Goal: Information Seeking & Learning: Learn about a topic

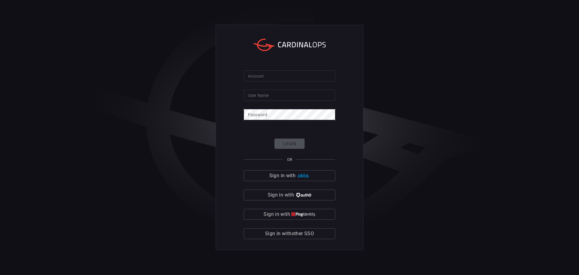
click at [299, 73] on input "Account" at bounding box center [290, 75] width 92 height 11
type input "simplot"
click at [276, 96] on input "User Name" at bounding box center [290, 95] width 92 height 11
type input "colby.austin"
click button "Login" at bounding box center [289, 143] width 30 height 11
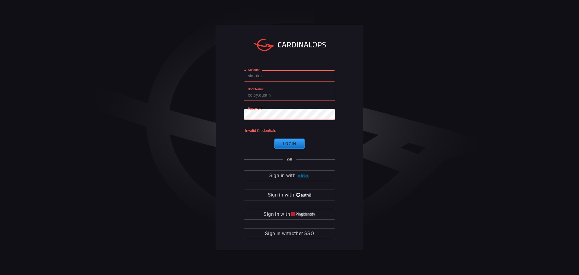
click at [234, 121] on div "Account simplot Account User Name [PERSON_NAME].[PERSON_NAME] User Name Passwor…" at bounding box center [290, 138] width 148 height 226
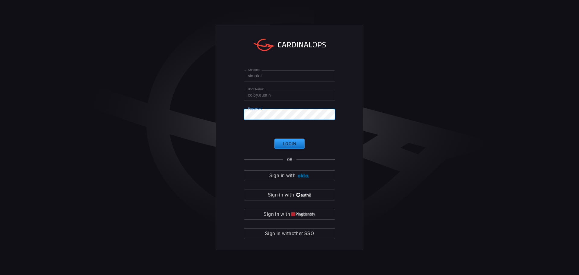
click button "Login" at bounding box center [289, 143] width 30 height 11
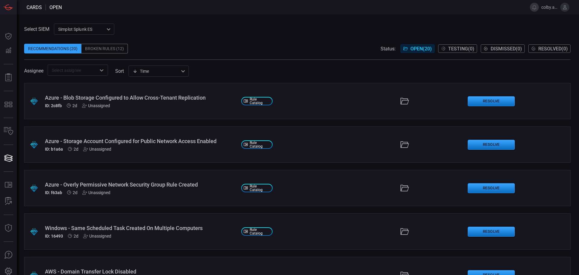
click at [147, 97] on div "Azure - Blob Storage Configured to Allow Cross-Tenant Replication" at bounding box center [141, 97] width 192 height 6
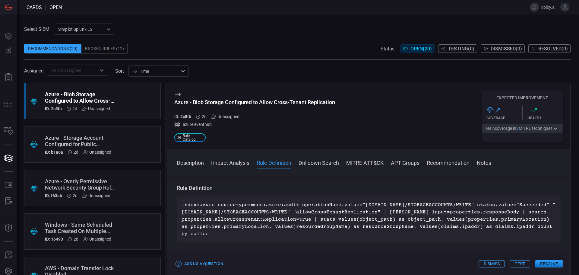
scroll to position [271, 0]
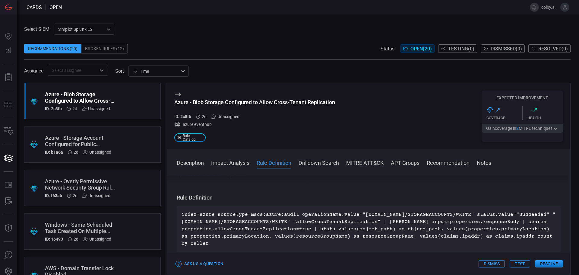
click at [81, 130] on div ".suggested_cards_icon{fill:url(#suggested_cards_icon);} Azure - Storage Account…" at bounding box center [92, 144] width 137 height 36
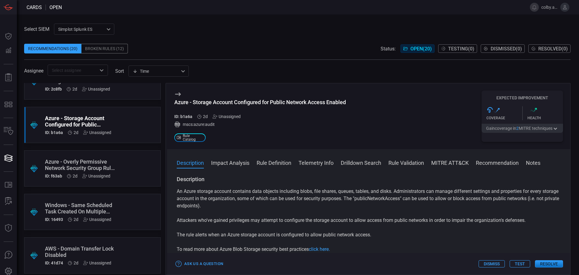
scroll to position [30, 0]
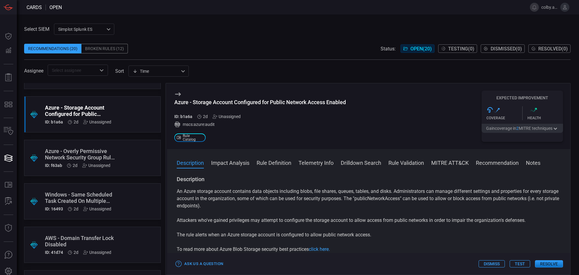
click at [92, 156] on div "Azure - Overly Permissive Network Security Group Rule Created" at bounding box center [81, 154] width 72 height 13
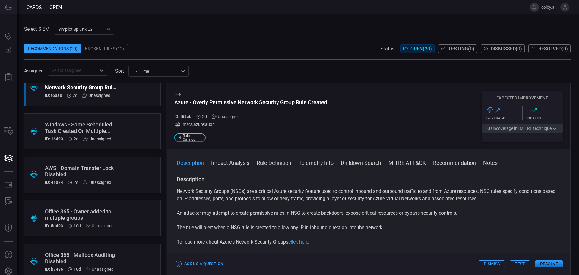
scroll to position [90, 0]
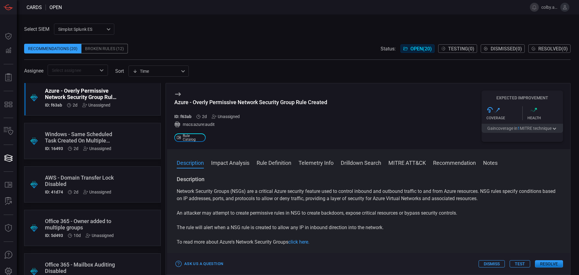
click at [98, 135] on div "Windows - Same Scheduled Task Created On Multiple Computers" at bounding box center [81, 137] width 72 height 13
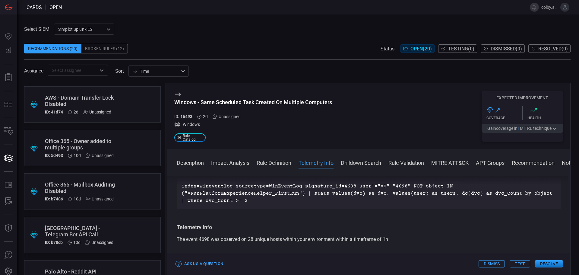
scroll to position [181, 0]
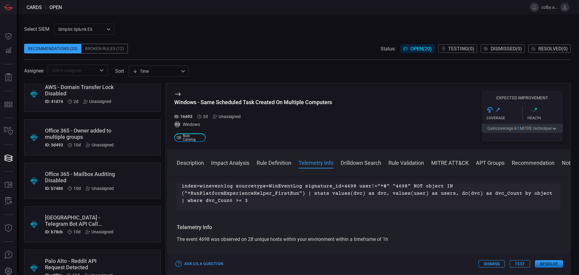
click at [109, 132] on div "Office 365 - Owner added to multiple groups" at bounding box center [81, 133] width 72 height 13
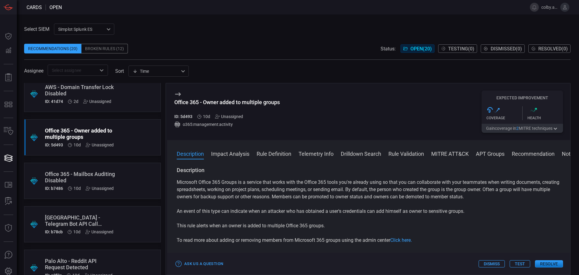
click at [125, 176] on div ".suggested_cards_icon{fill:url(#suggested_cards_icon);} Office 365 - Mailbox Au…" at bounding box center [92, 181] width 137 height 36
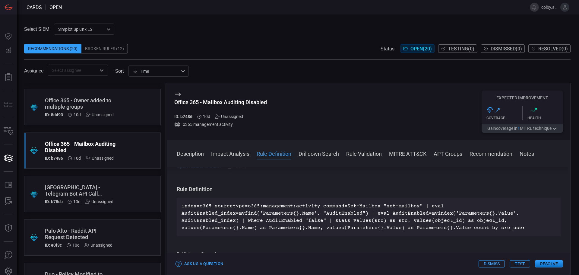
scroll to position [241, 0]
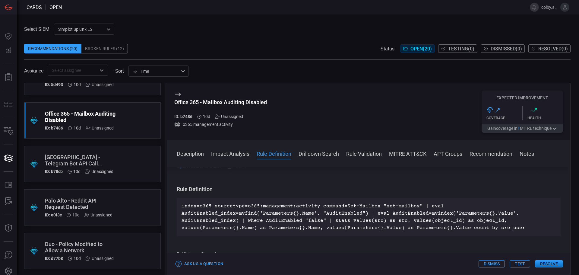
click at [117, 160] on div ".suggested_cards_icon{fill:url(#suggested_cards_icon);} Palo Alto - Telegram Bo…" at bounding box center [92, 164] width 137 height 36
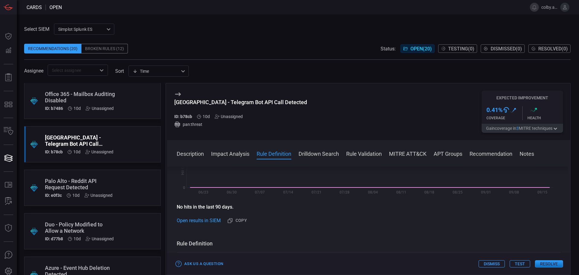
scroll to position [271, 0]
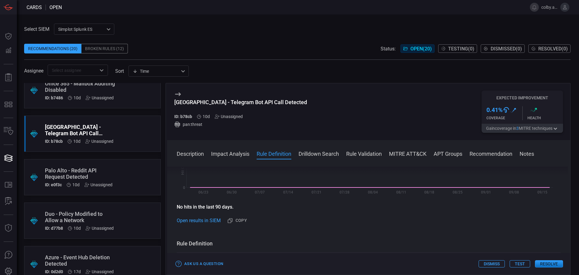
click at [111, 171] on div "Palo Alto - Reddit API Request Detected" at bounding box center [81, 173] width 72 height 13
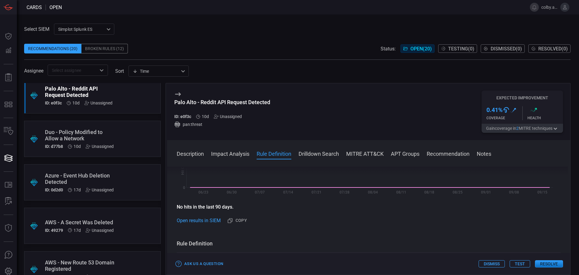
scroll to position [362, 0]
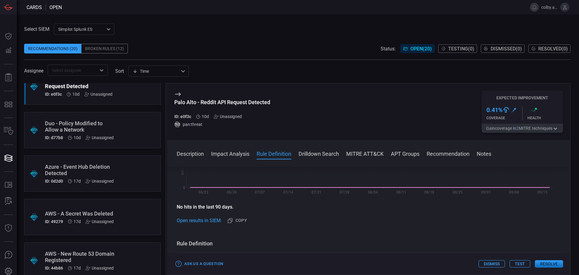
click at [121, 169] on div ".suggested_cards_icon{fill:url(#suggested_cards_icon);} Azure - Event Hub Delet…" at bounding box center [92, 173] width 137 height 36
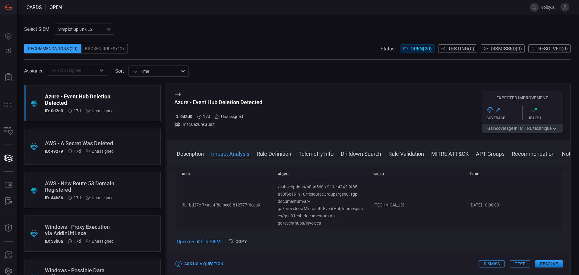
scroll to position [422, 0]
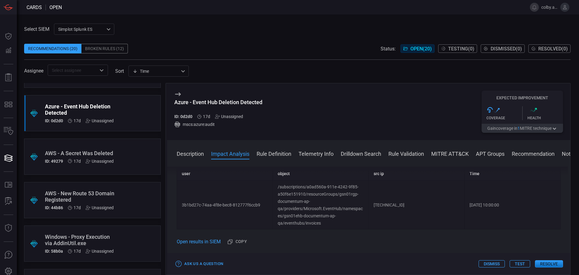
click at [117, 148] on div ".suggested_cards_icon{fill:url(#suggested_cards_icon);} AWS - A Secret Was Dele…" at bounding box center [92, 156] width 137 height 36
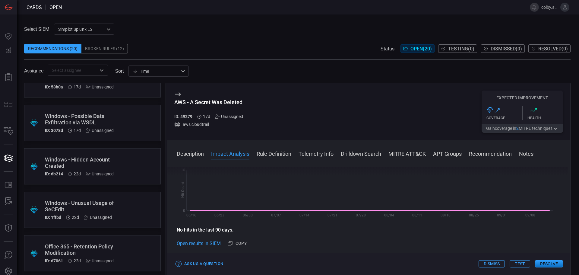
scroll to position [556, 0]
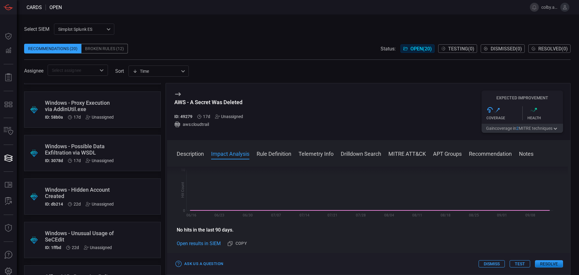
click at [124, 190] on div ".suggested_cards_icon{fill:url(#suggested_cards_icon);} Windows - Hidden Accoun…" at bounding box center [92, 196] width 137 height 36
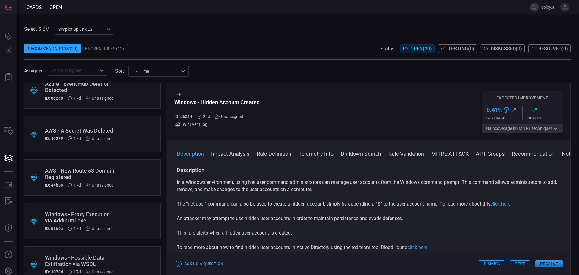
scroll to position [436, 0]
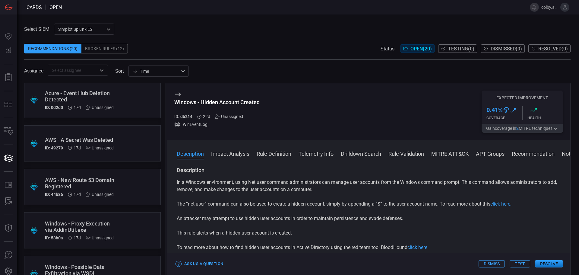
click at [97, 183] on div "AWS - New Route 53 Domain Registered" at bounding box center [81, 183] width 72 height 13
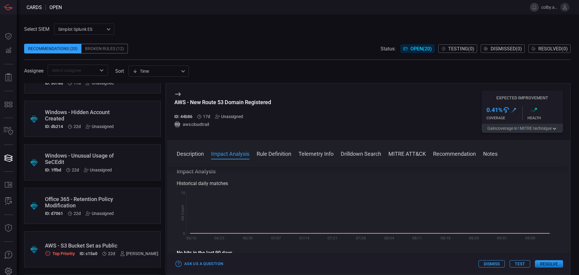
scroll to position [677, 0]
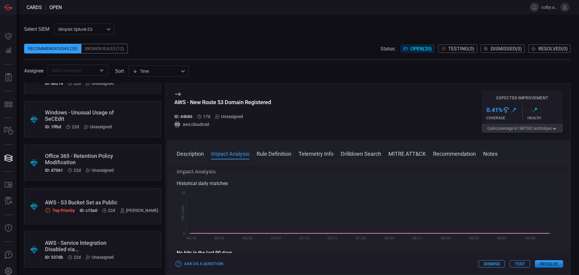
click at [99, 198] on div ".suggested_cards_icon{fill:url(#suggested_cards_icon);} AWS - S3 Bucket Set as …" at bounding box center [92, 206] width 137 height 36
